Goal: Check status: Check status

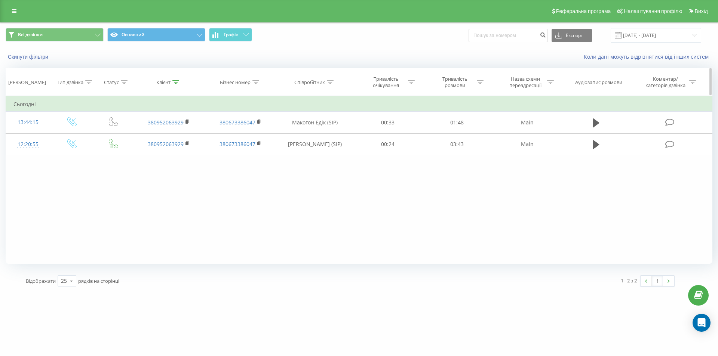
click at [178, 82] on icon at bounding box center [175, 82] width 7 height 4
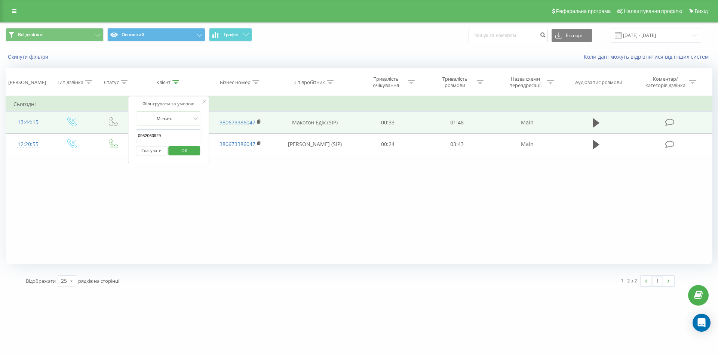
drag, startPoint x: 164, startPoint y: 133, endPoint x: 106, endPoint y: 133, distance: 57.9
click at [106, 133] on table "Фільтрувати за умовою Дорівнює Введіть значення Скасувати OK Фільтрувати за умо…" at bounding box center [359, 125] width 706 height 59
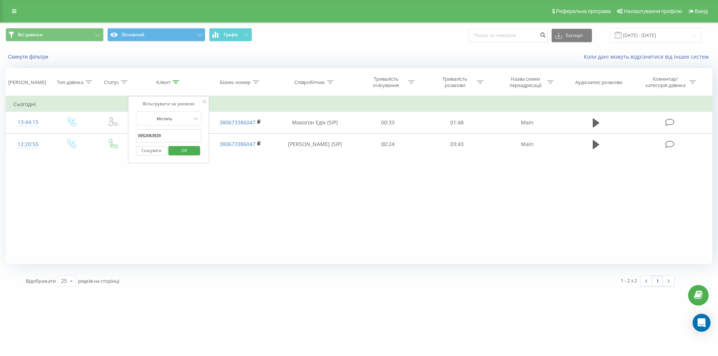
paste input "77572751"
click at [195, 151] on button "OK" at bounding box center [185, 150] width 32 height 9
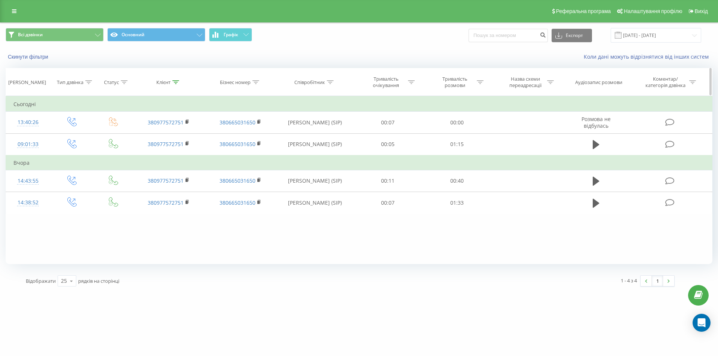
click at [175, 81] on icon at bounding box center [175, 82] width 7 height 4
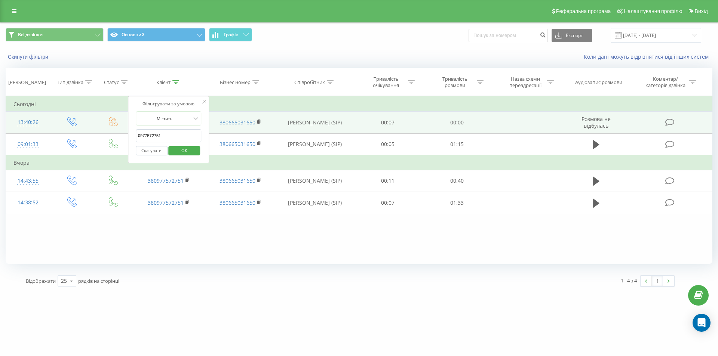
drag, startPoint x: 169, startPoint y: 134, endPoint x: 100, endPoint y: 129, distance: 68.6
click at [95, 128] on table "Фільтрувати за умовою Дорівнює Введіть значення Скасувати OK Фільтрувати за умо…" at bounding box center [359, 155] width 706 height 118
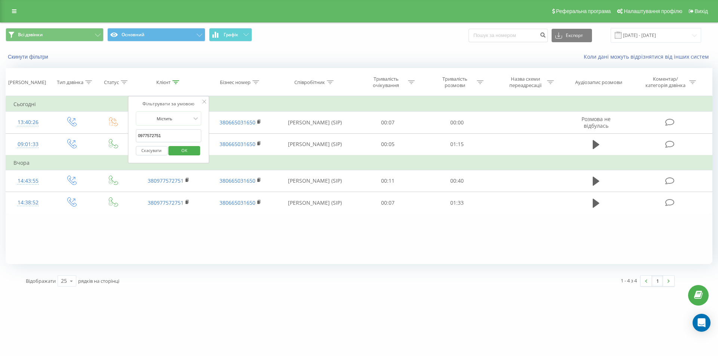
paste input "380986426376"
type input "380986426376"
click at [183, 148] on span "OK" at bounding box center [184, 151] width 21 height 12
